Goal: Check status: Check status

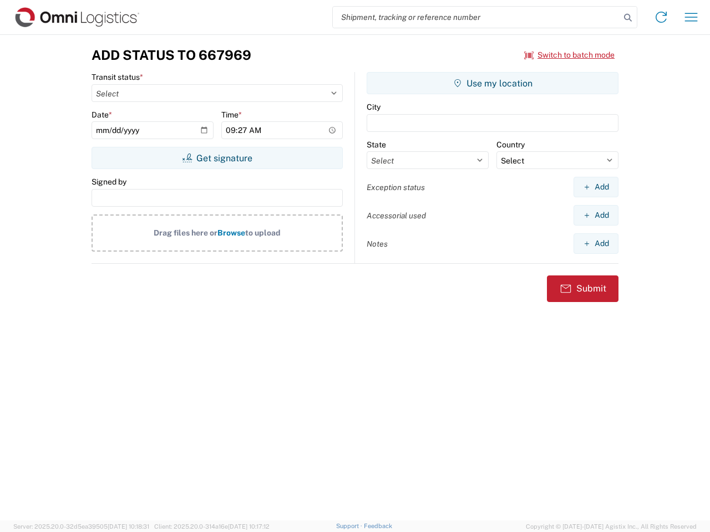
click at [476, 17] on input "search" at bounding box center [476, 17] width 287 height 21
click at [628, 18] on icon at bounding box center [628, 18] width 16 height 16
click at [661, 17] on icon at bounding box center [661, 17] width 18 height 18
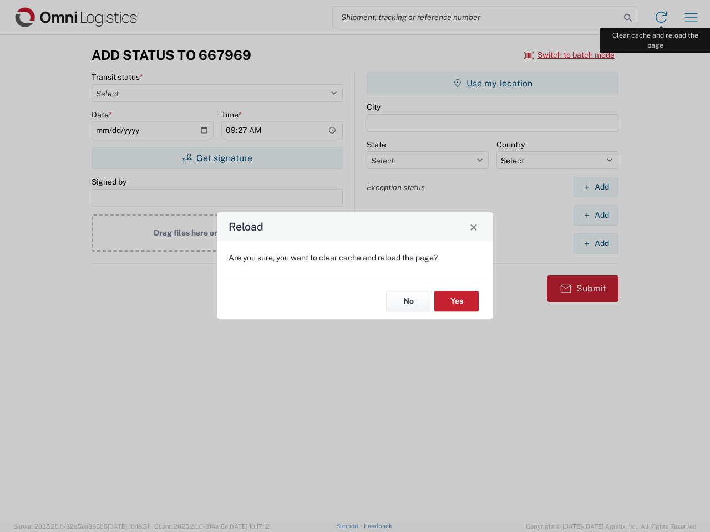
click at [691, 17] on div "Reload Are you sure, you want to clear cache and reload the page? No Yes" at bounding box center [355, 266] width 710 height 532
click at [570, 55] on div "Reload Are you sure, you want to clear cache and reload the page? No Yes" at bounding box center [355, 266] width 710 height 532
click at [217, 158] on div "Reload Are you sure, you want to clear cache and reload the page? No Yes" at bounding box center [355, 266] width 710 height 532
click at [493, 83] on div "Reload Are you sure, you want to clear cache and reload the page? No Yes" at bounding box center [355, 266] width 710 height 532
click at [596, 187] on div "Reload Are you sure, you want to clear cache and reload the page? No Yes" at bounding box center [355, 266] width 710 height 532
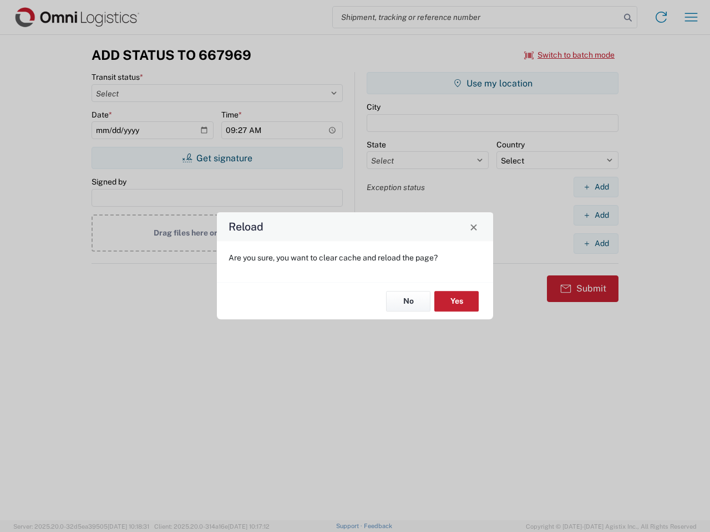
click at [596, 215] on div "Reload Are you sure, you want to clear cache and reload the page? No Yes" at bounding box center [355, 266] width 710 height 532
click at [596, 244] on div "Reload Are you sure, you want to clear cache and reload the page? No Yes" at bounding box center [355, 266] width 710 height 532
